Goal: Browse casually: Explore the website without a specific task or goal

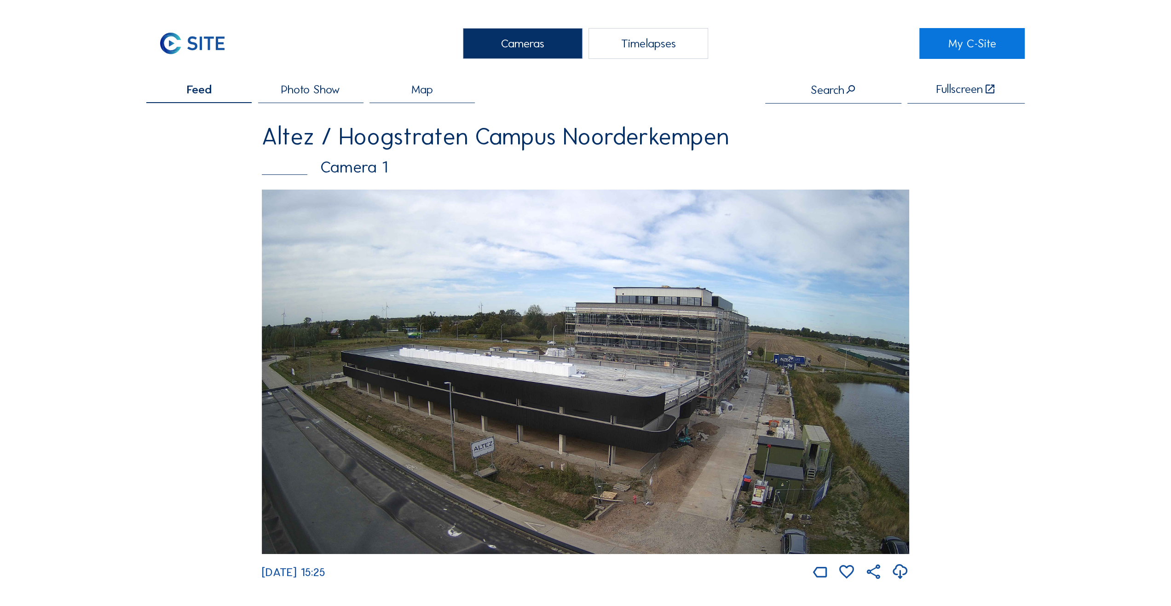
click at [699, 341] on img at bounding box center [585, 372] width 647 height 364
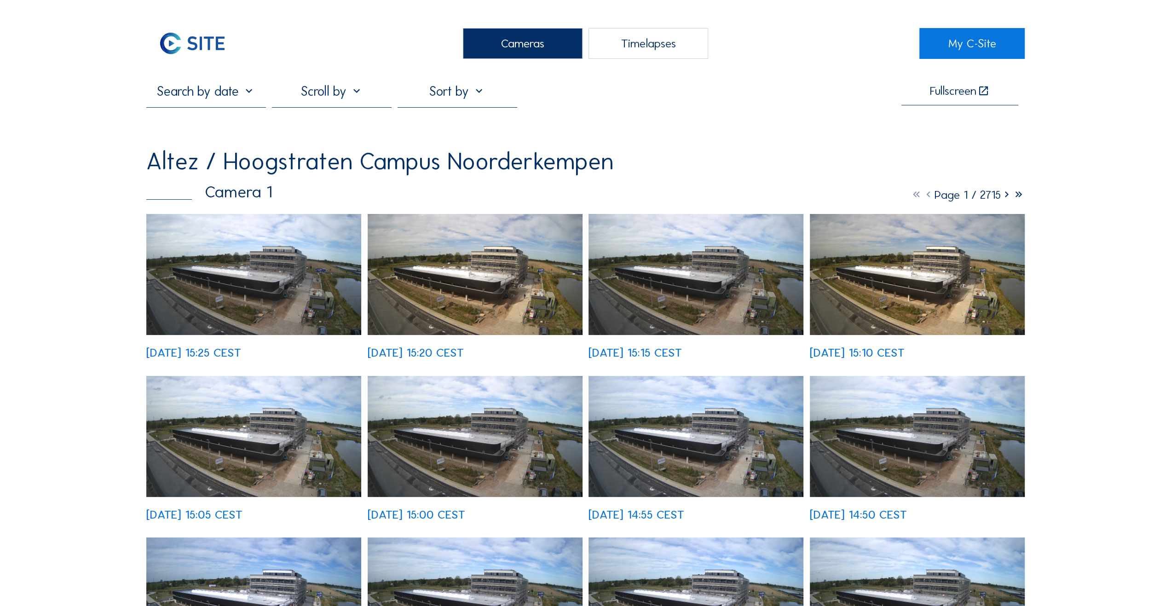
click at [271, 284] on img at bounding box center [253, 274] width 215 height 121
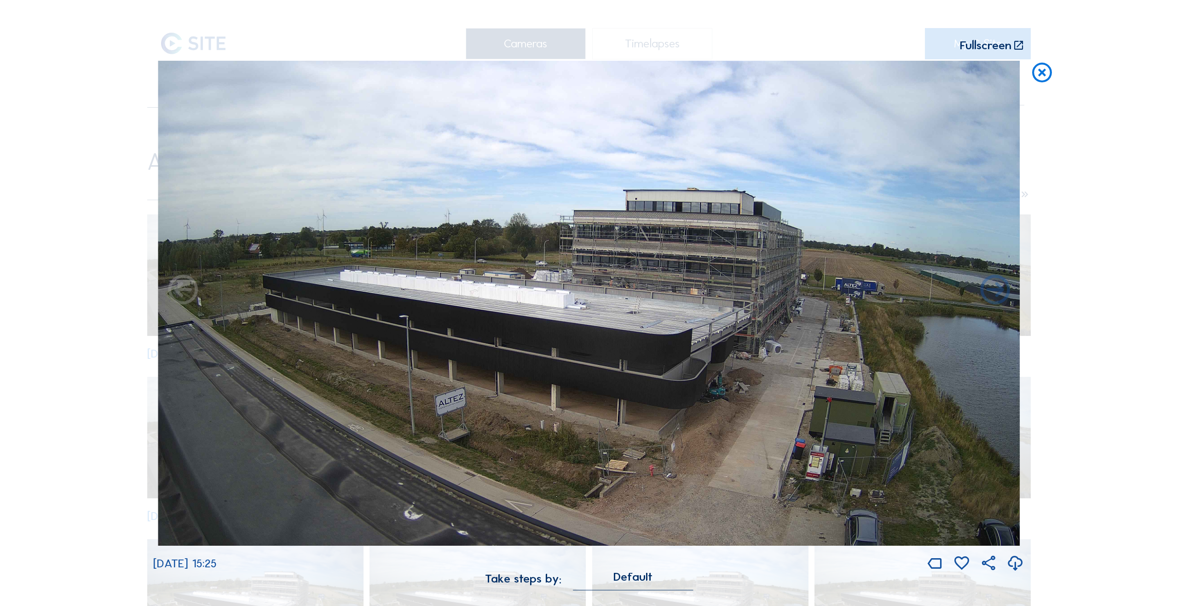
click at [699, 77] on icon at bounding box center [1041, 73] width 23 height 24
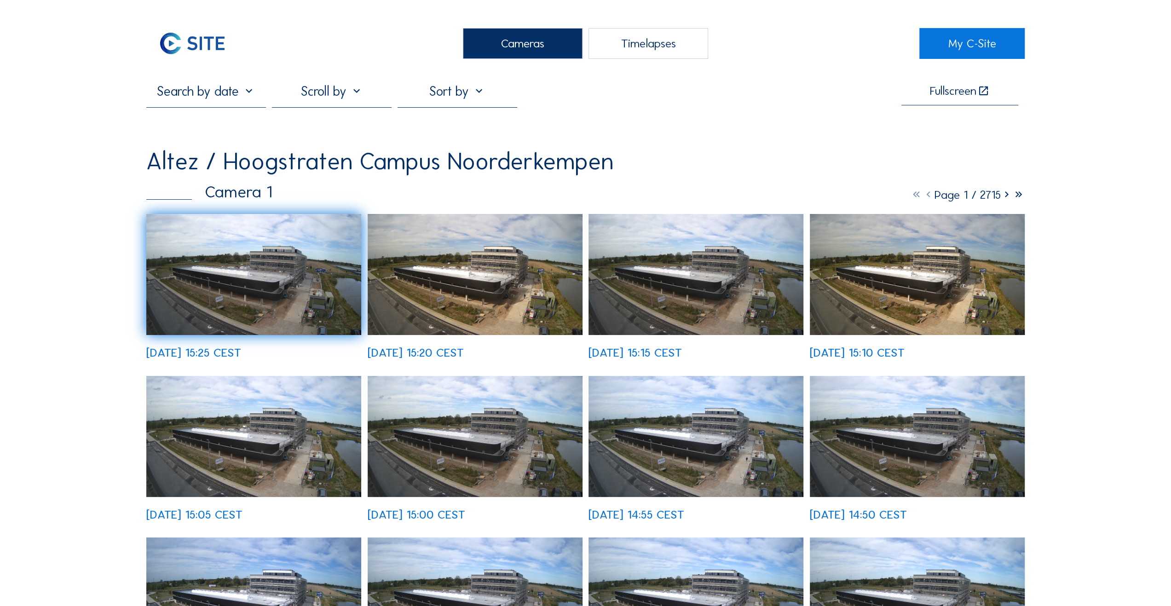
click at [234, 305] on img at bounding box center [253, 274] width 215 height 121
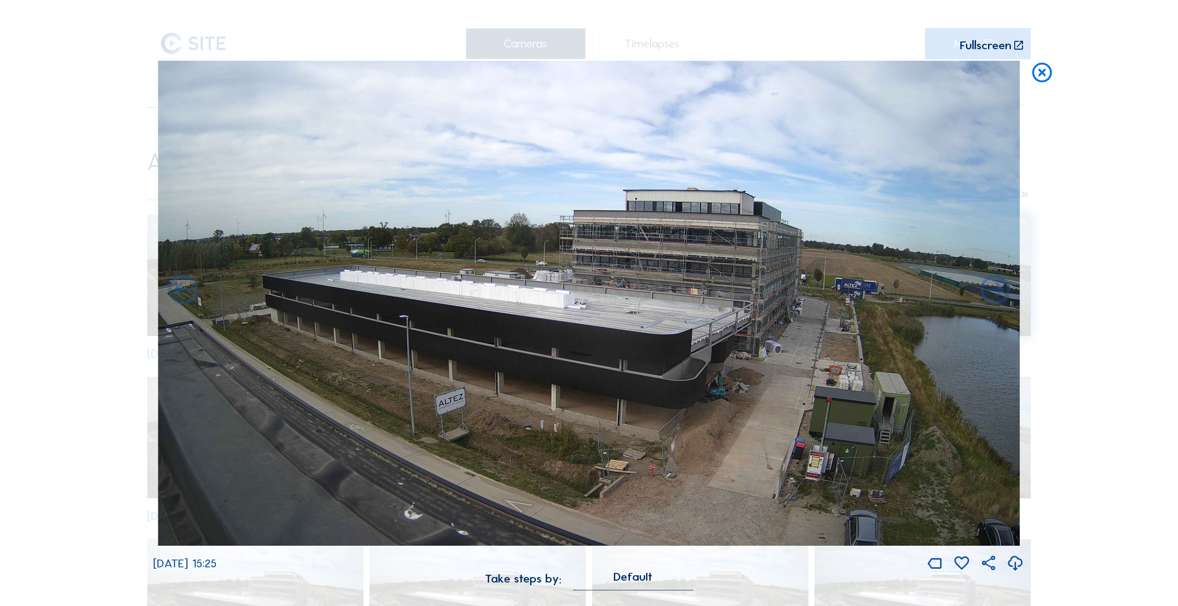
click at [699, 75] on icon at bounding box center [1041, 73] width 23 height 24
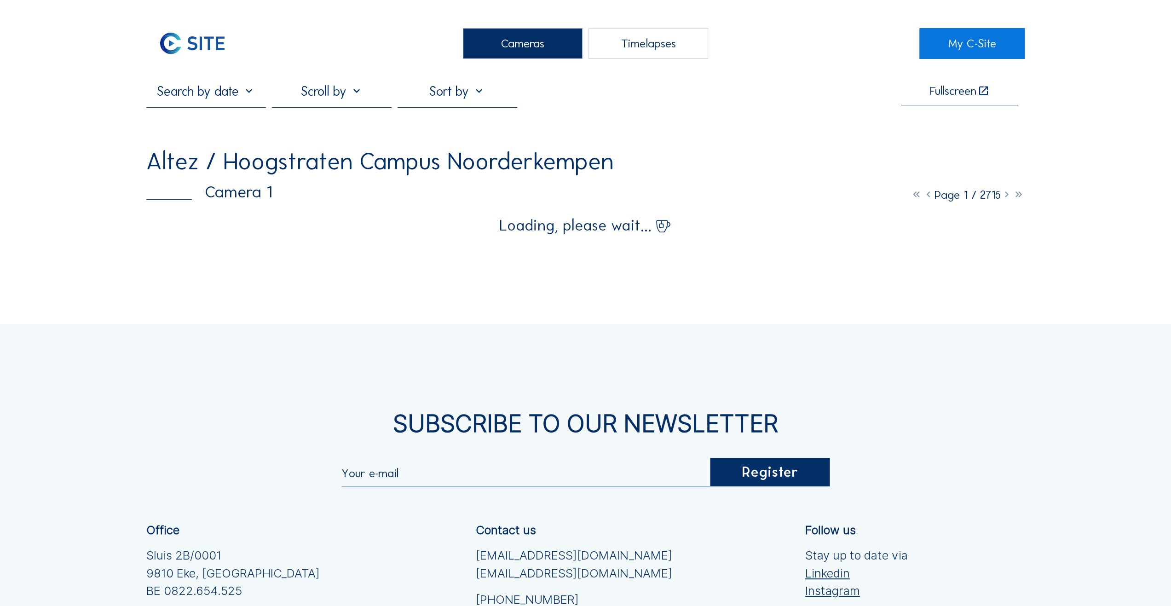
click at [285, 155] on div "Altez / Hoogstraten Campus Noorderkempen" at bounding box center [379, 160] width 467 height 23
drag, startPoint x: 304, startPoint y: 160, endPoint x: 416, endPoint y: 161, distance: 111.3
click at [416, 161] on div "Altez / Hoogstraten Campus Noorderkempen" at bounding box center [379, 160] width 467 height 23
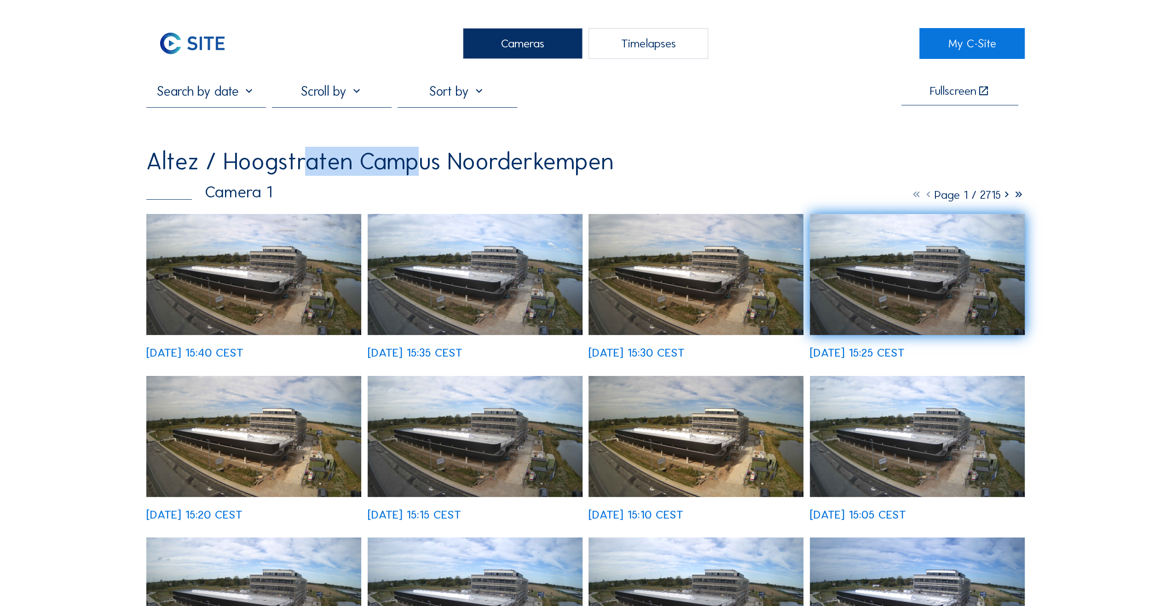
click at [699, 296] on img at bounding box center [695, 274] width 215 height 121
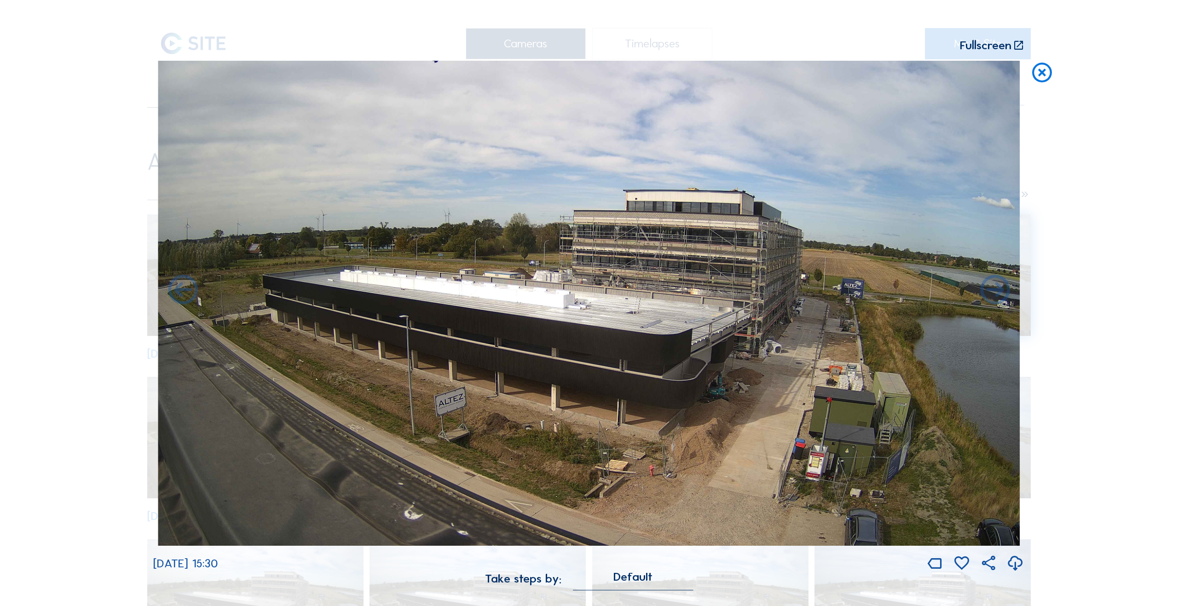
drag, startPoint x: 77, startPoint y: 426, endPoint x: 89, endPoint y: 394, distance: 34.2
click at [77, 341] on div "Scroll to travel through time | Press 'Alt' Button + Scroll to Zoom | Click and…" at bounding box center [589, 303] width 1178 height 606
